Goal: Entertainment & Leisure: Consume media (video, audio)

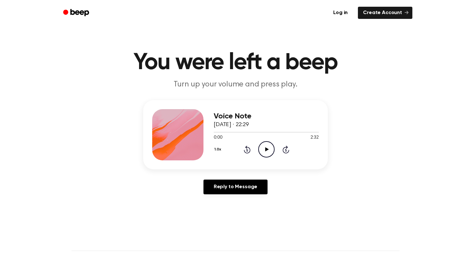
click at [263, 150] on icon "Play Audio" at bounding box center [266, 149] width 16 height 16
click at [268, 149] on icon "Pause Audio" at bounding box center [266, 149] width 16 height 16
click at [266, 152] on icon "Play Audio" at bounding box center [266, 149] width 16 height 16
click at [261, 149] on icon "Play Audio" at bounding box center [266, 149] width 16 height 16
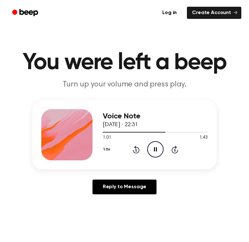
click at [154, 150] on icon at bounding box center [155, 149] width 3 height 4
drag, startPoint x: 163, startPoint y: 131, endPoint x: 151, endPoint y: 131, distance: 11.5
click at [151, 131] on div at bounding box center [155, 131] width 105 height 5
click at [158, 150] on icon "Play Audio" at bounding box center [155, 149] width 16 height 16
click at [133, 134] on div at bounding box center [155, 131] width 105 height 5
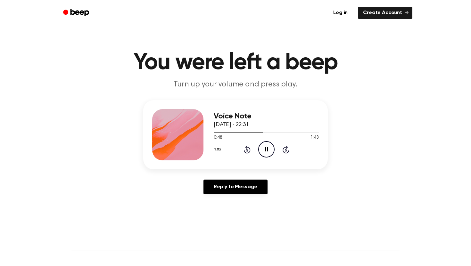
click at [260, 149] on icon "Pause Audio" at bounding box center [266, 149] width 16 height 16
click at [262, 149] on icon "Play Audio" at bounding box center [266, 149] width 16 height 16
click at [254, 133] on div at bounding box center [266, 131] width 105 height 5
click at [297, 132] on div at bounding box center [266, 131] width 105 height 5
click at [266, 149] on icon at bounding box center [267, 149] width 4 height 4
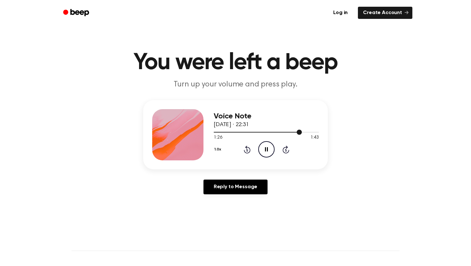
click at [305, 130] on div at bounding box center [266, 131] width 105 height 5
